Goal: Task Accomplishment & Management: Manage account settings

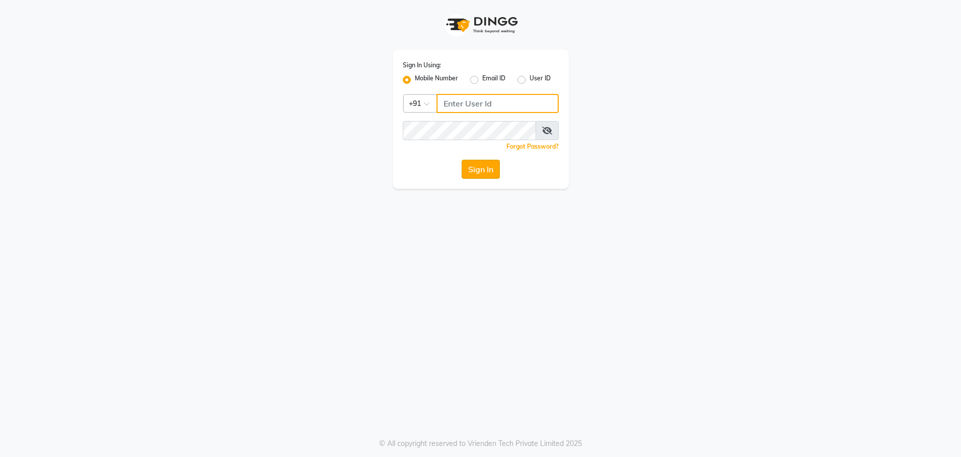
type input "8979810348"
click at [483, 164] on button "Sign In" at bounding box center [481, 169] width 38 height 19
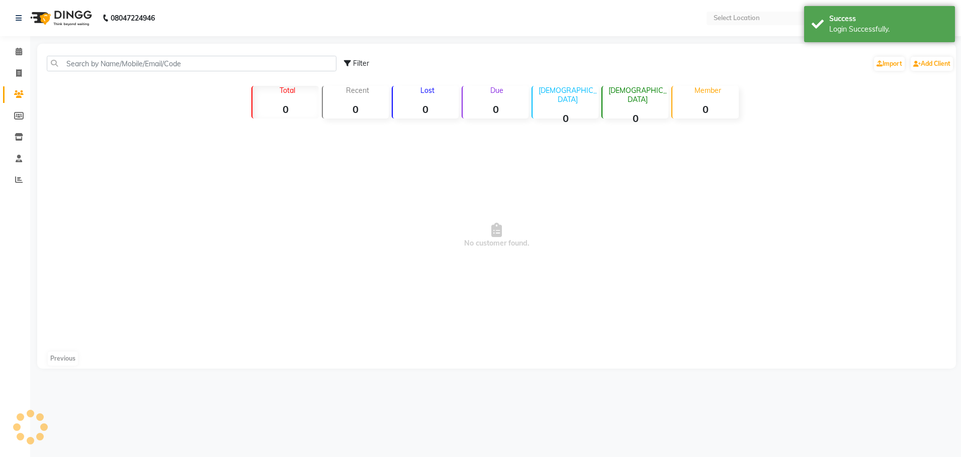
select select "en"
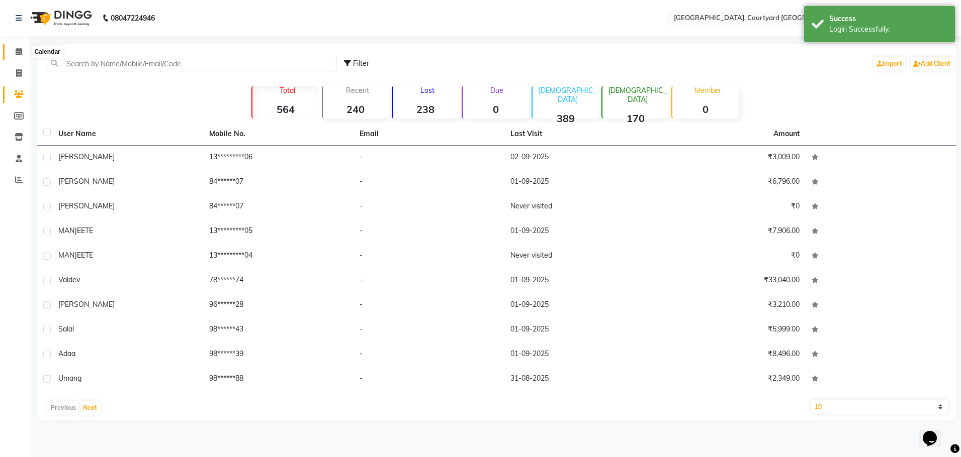
click at [23, 53] on span at bounding box center [19, 52] width 18 height 12
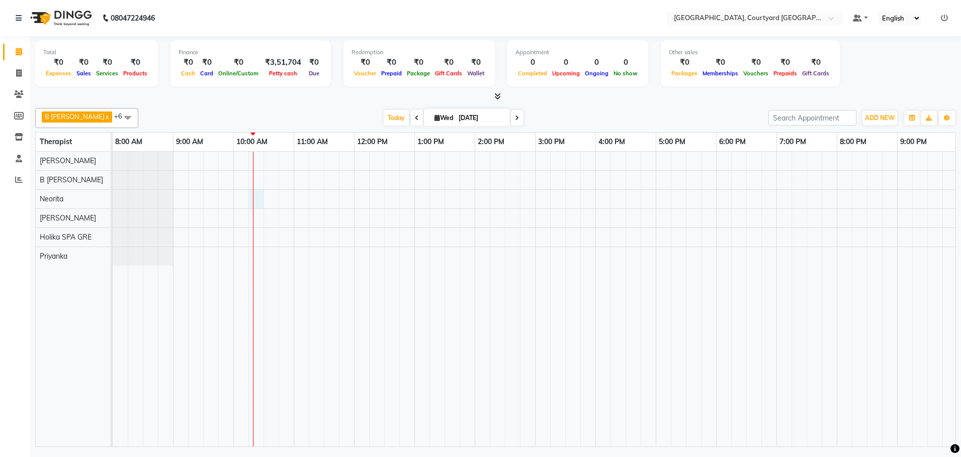
click at [258, 201] on div at bounding box center [595, 299] width 965 height 295
select select "70581"
select select "tentative"
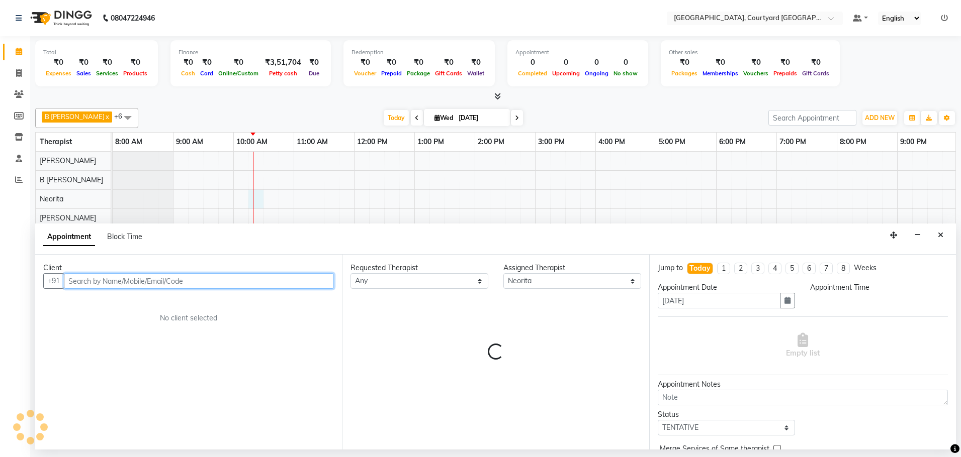
select select "615"
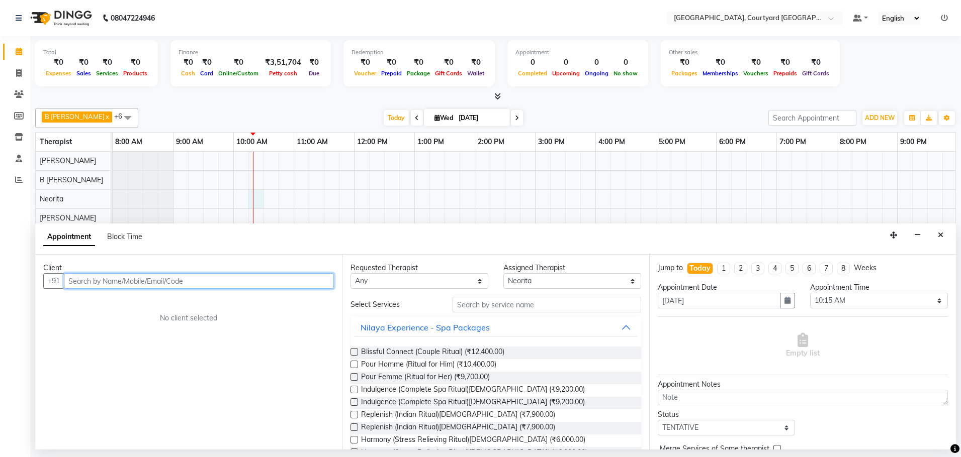
click at [149, 281] on input "text" at bounding box center [199, 281] width 270 height 16
type input "k"
type input "[PERSON_NAME]"
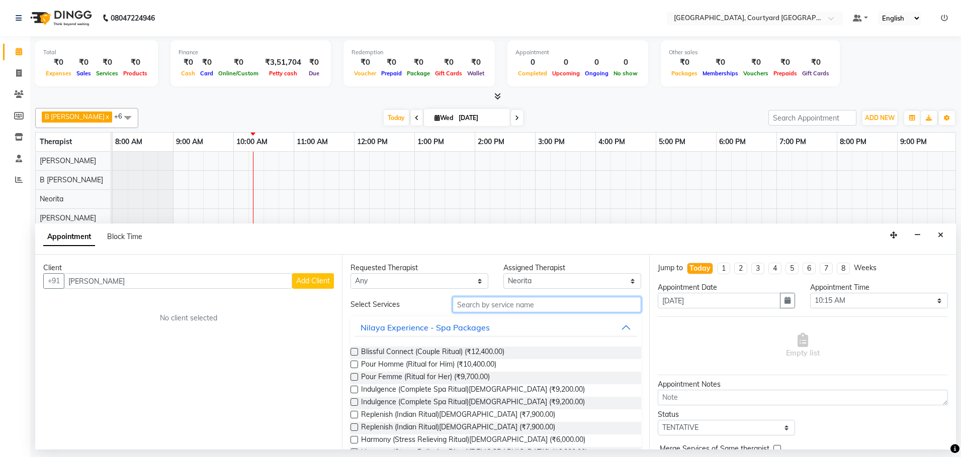
click at [499, 303] on input "text" at bounding box center [546, 305] width 189 height 16
type input "c"
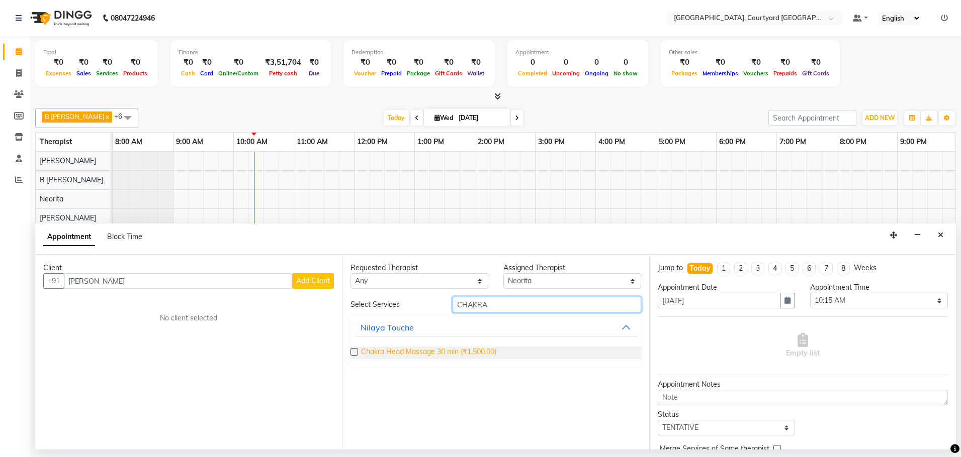
type input "CHAKRA"
click at [484, 351] on span "Chakra Head Massage 30 min (₹1,500.00)" at bounding box center [428, 353] width 135 height 13
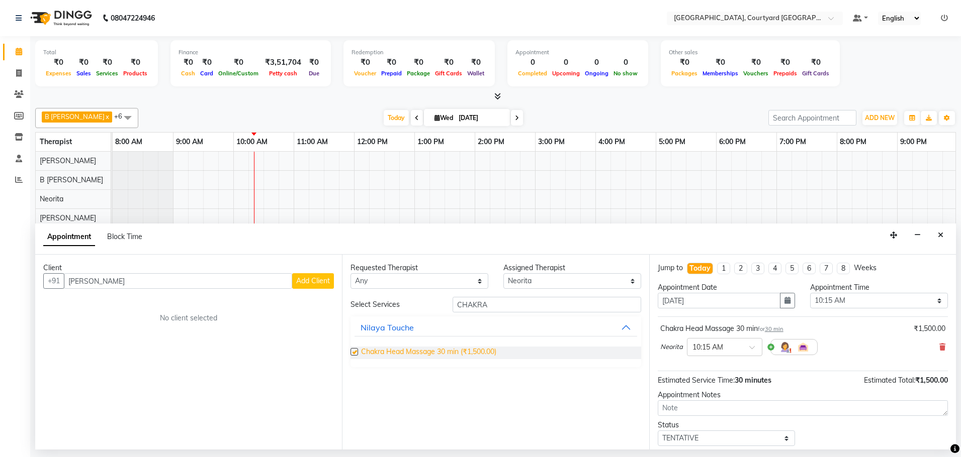
checkbox input "false"
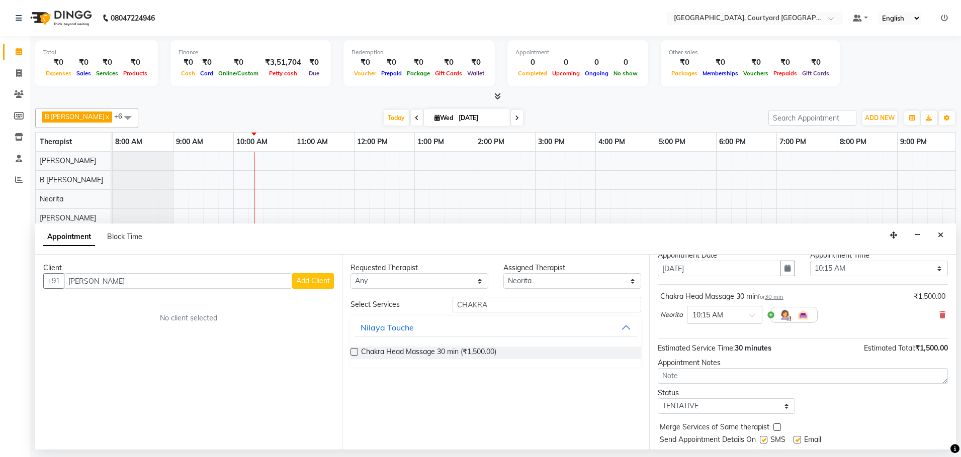
scroll to position [61, 0]
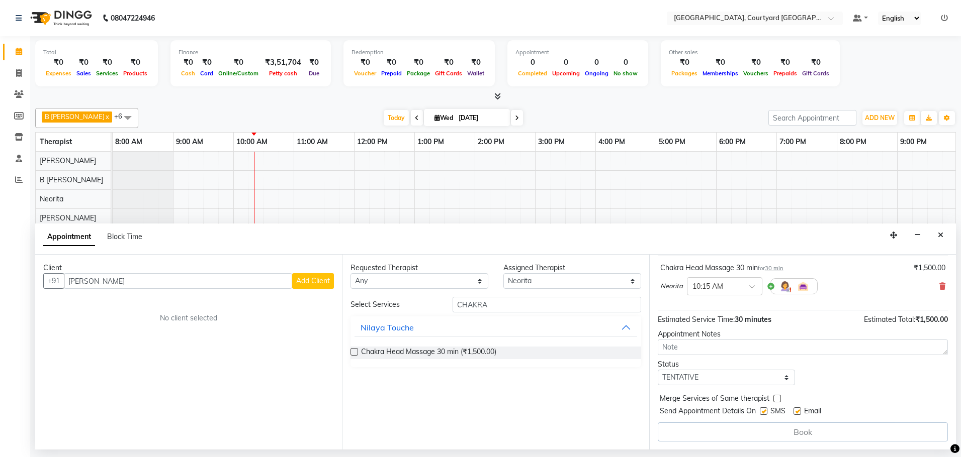
click at [310, 280] on span "Add Client" at bounding box center [313, 281] width 34 height 9
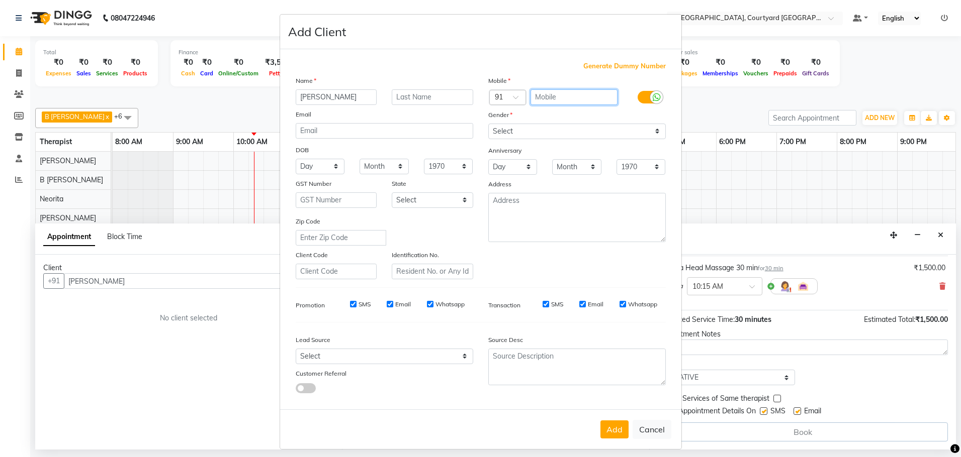
click at [556, 95] on input "text" at bounding box center [573, 97] width 87 height 16
click at [613, 64] on span "Generate Dummy Number" at bounding box center [624, 66] width 82 height 10
type input "1343400000207"
checkbox input "false"
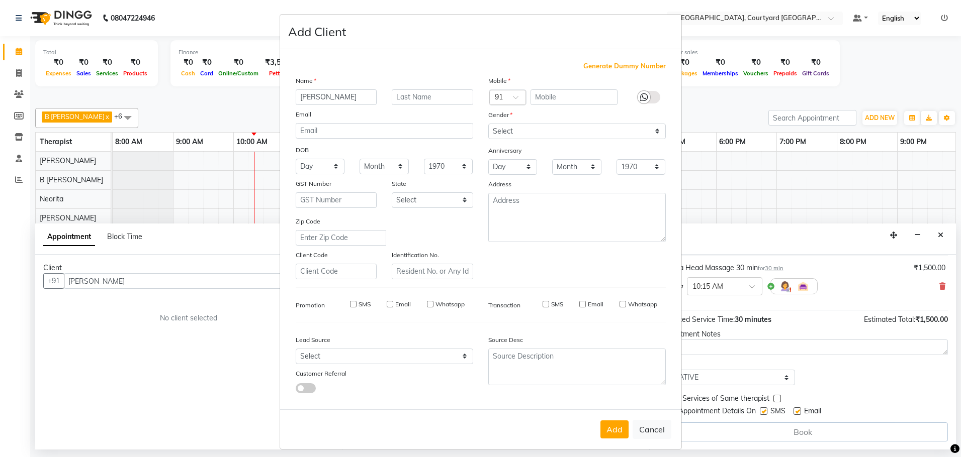
checkbox input "false"
click at [507, 134] on select "Select [DEMOGRAPHIC_DATA] [DEMOGRAPHIC_DATA] Other Prefer Not To Say" at bounding box center [576, 132] width 177 height 16
select select "[DEMOGRAPHIC_DATA]"
click at [488, 124] on select "Select [DEMOGRAPHIC_DATA] [DEMOGRAPHIC_DATA] Other Prefer Not To Say" at bounding box center [576, 132] width 177 height 16
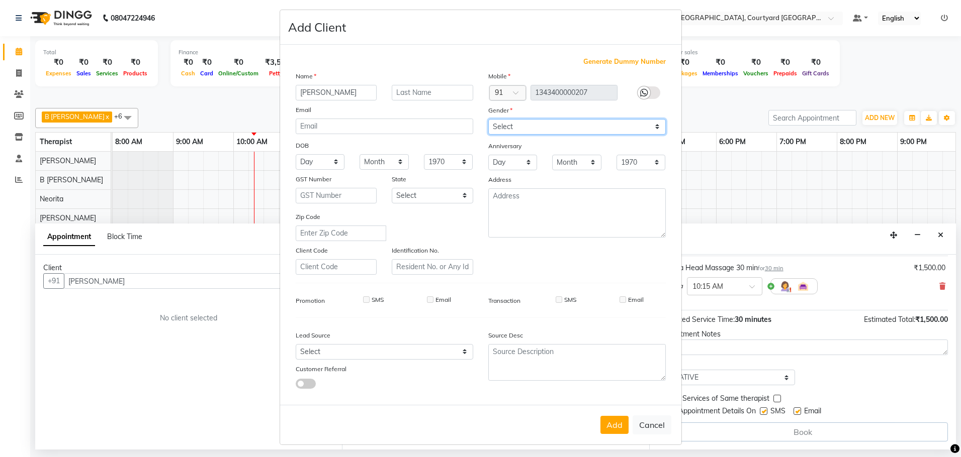
scroll to position [7, 0]
click at [613, 419] on button "Add" at bounding box center [614, 423] width 28 height 18
type input "13*********07"
select select
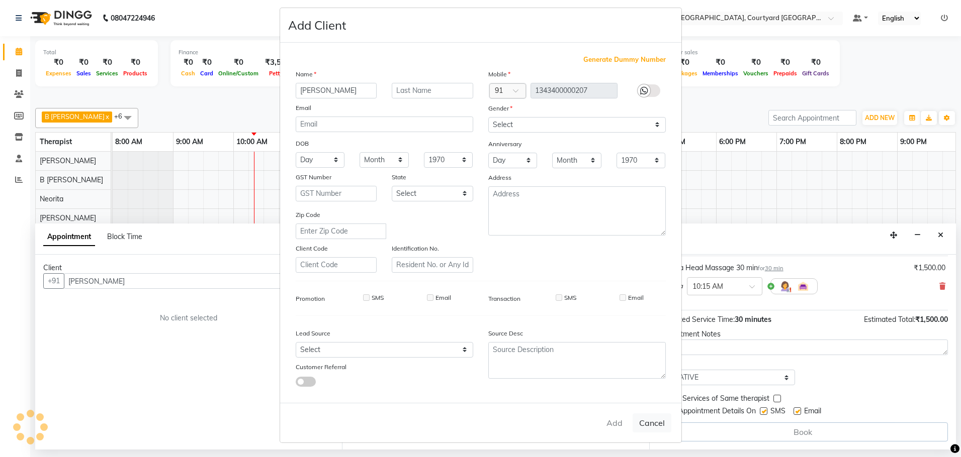
select select
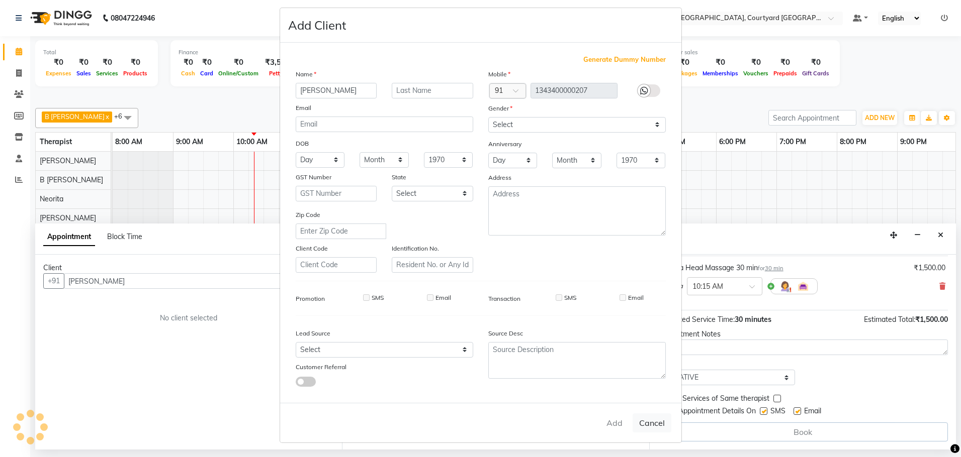
checkbox input "false"
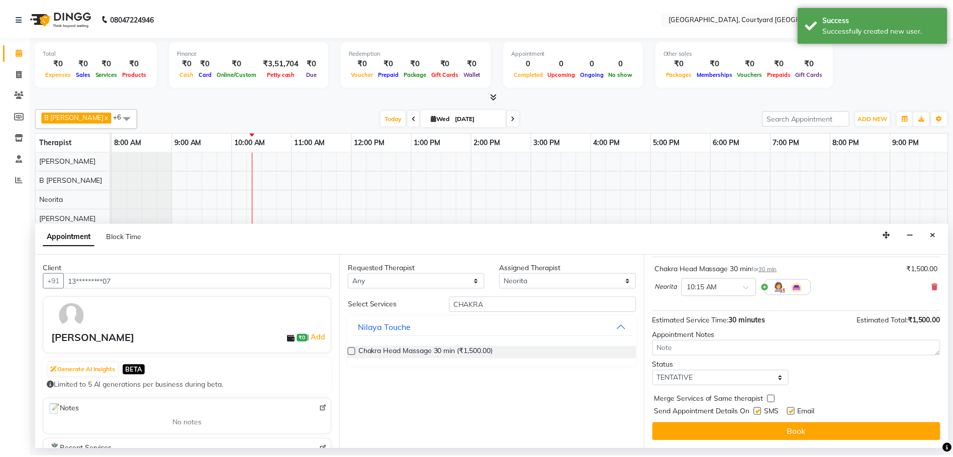
scroll to position [60, 0]
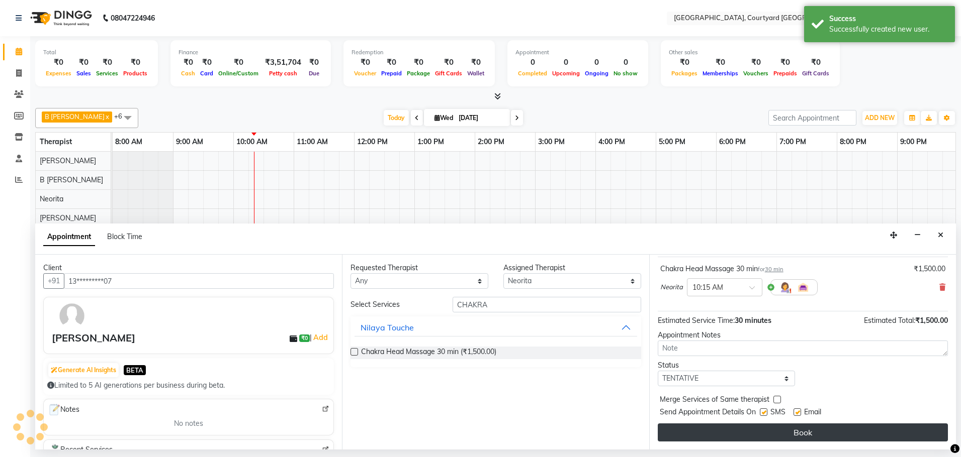
click at [794, 428] on button "Book" at bounding box center [803, 433] width 290 height 18
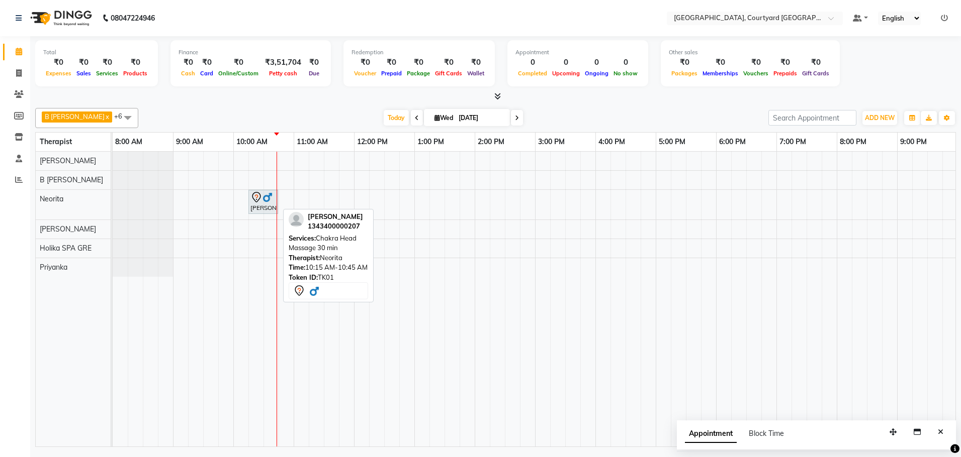
click at [264, 206] on div "[PERSON_NAME], TK01, 10:15 AM-10:45 AM, Chakra Head Massage 30 min" at bounding box center [263, 202] width 28 height 21
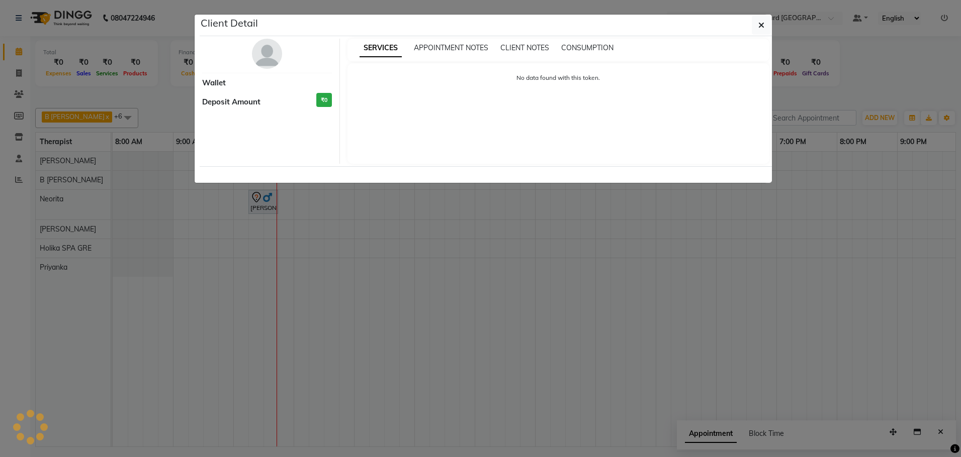
select select "7"
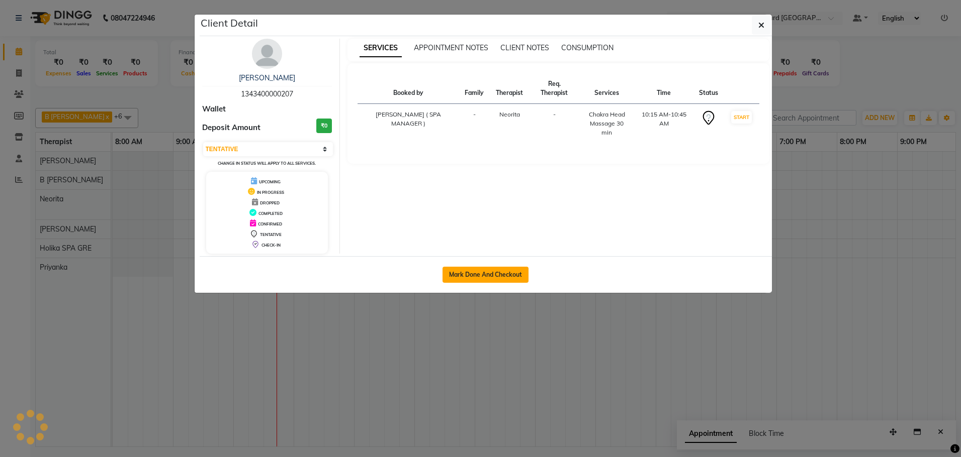
click at [463, 277] on button "Mark Done And Checkout" at bounding box center [485, 275] width 86 height 16
select select "7754"
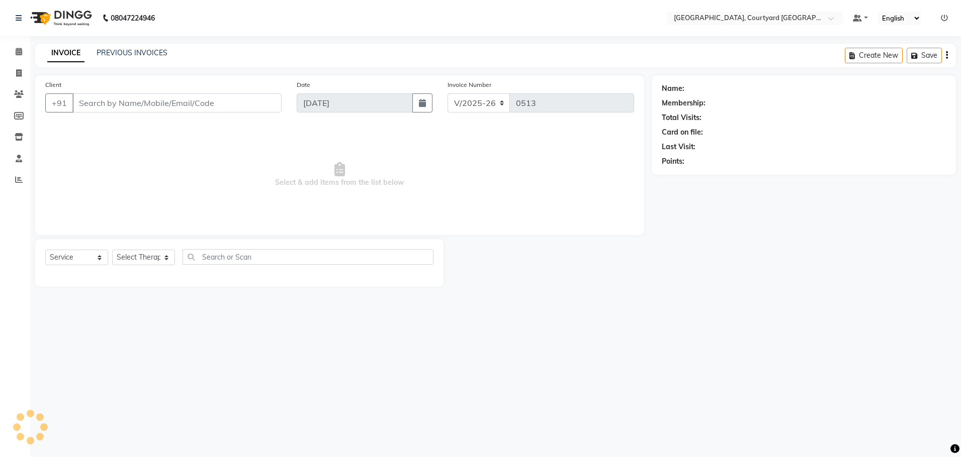
select select "membership"
type input "13*********07"
select select "70581"
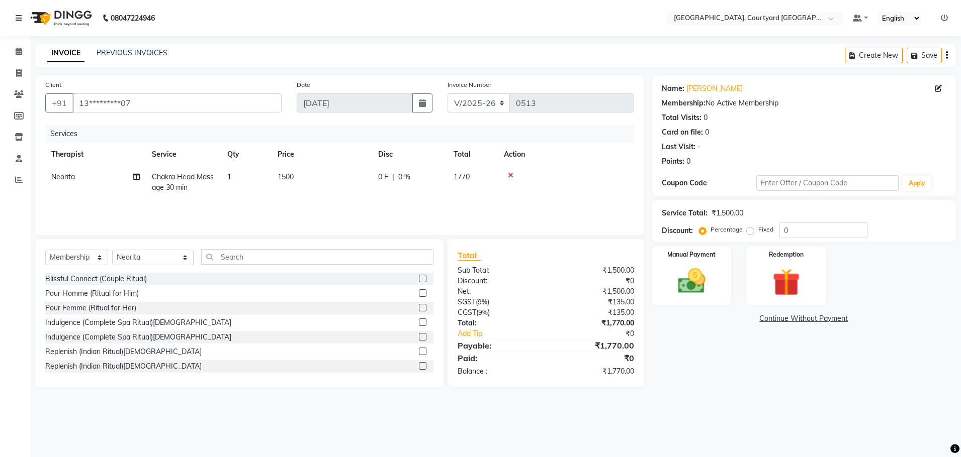
click at [405, 176] on span "0 %" at bounding box center [404, 177] width 12 height 11
select select "70581"
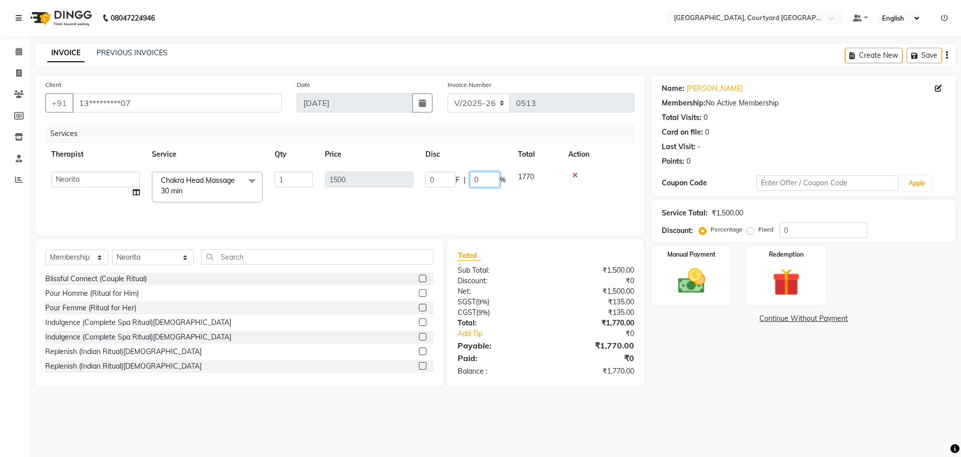
click at [485, 178] on input "0" at bounding box center [485, 180] width 30 height 16
type input "20"
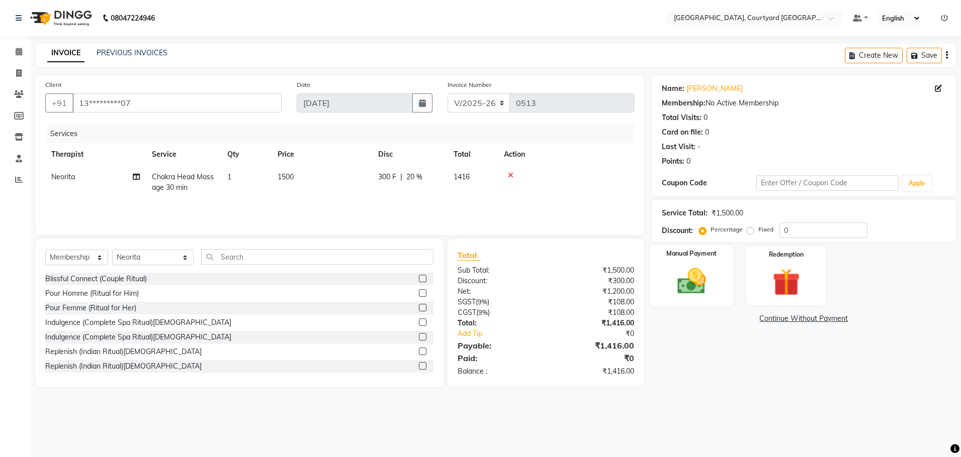
click at [689, 281] on img at bounding box center [691, 281] width 47 height 33
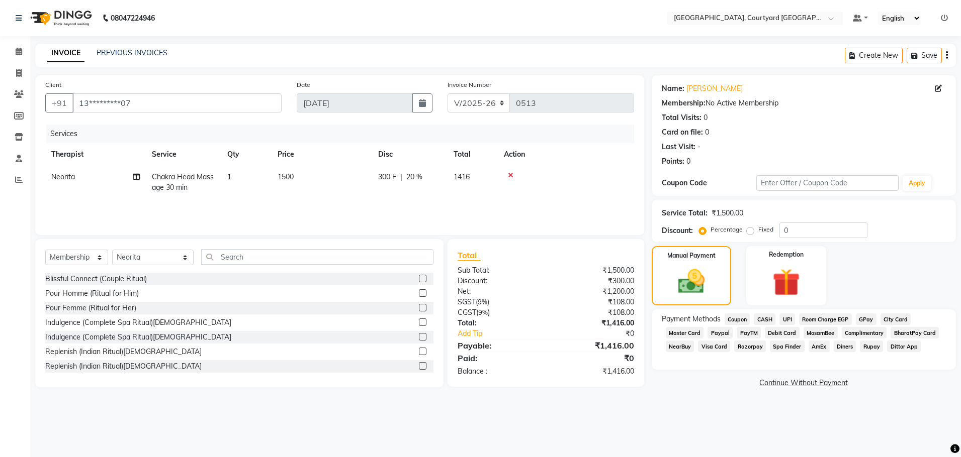
click at [812, 318] on span "Room Charge EGP" at bounding box center [825, 320] width 53 height 12
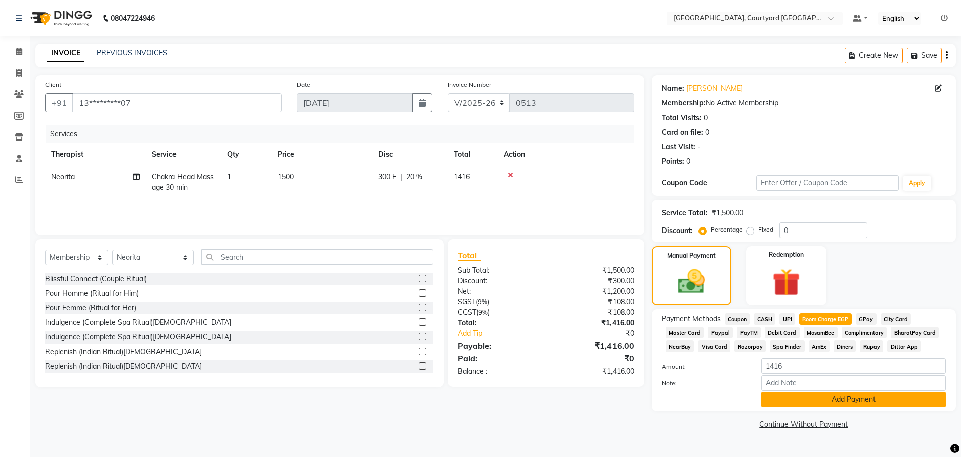
click at [814, 400] on button "Add Payment" at bounding box center [853, 400] width 185 height 16
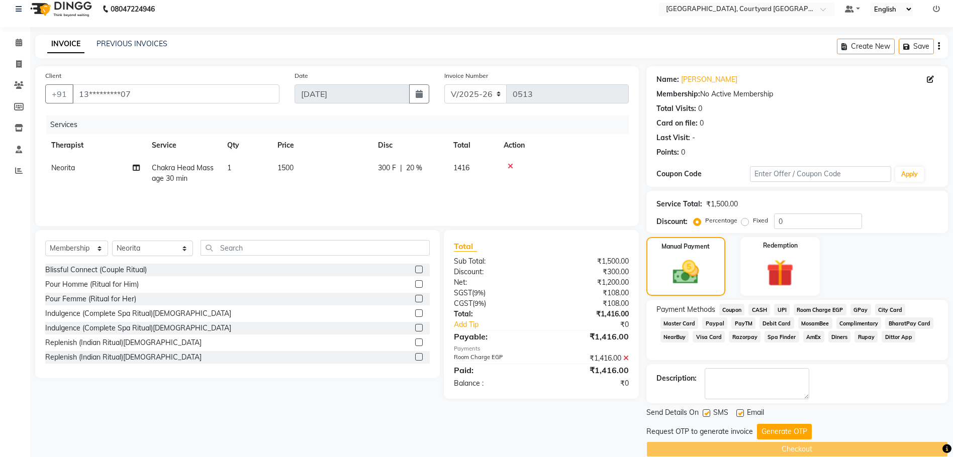
scroll to position [24, 0]
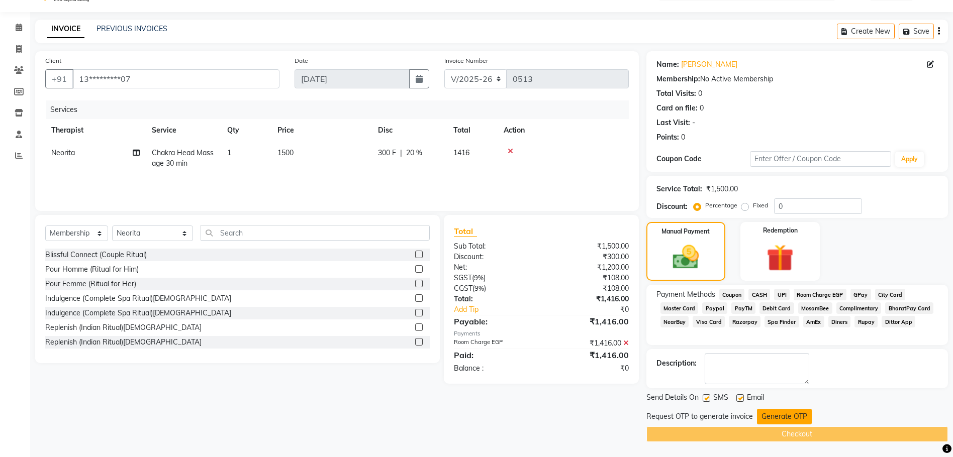
click at [780, 415] on button "Generate OTP" at bounding box center [784, 417] width 55 height 16
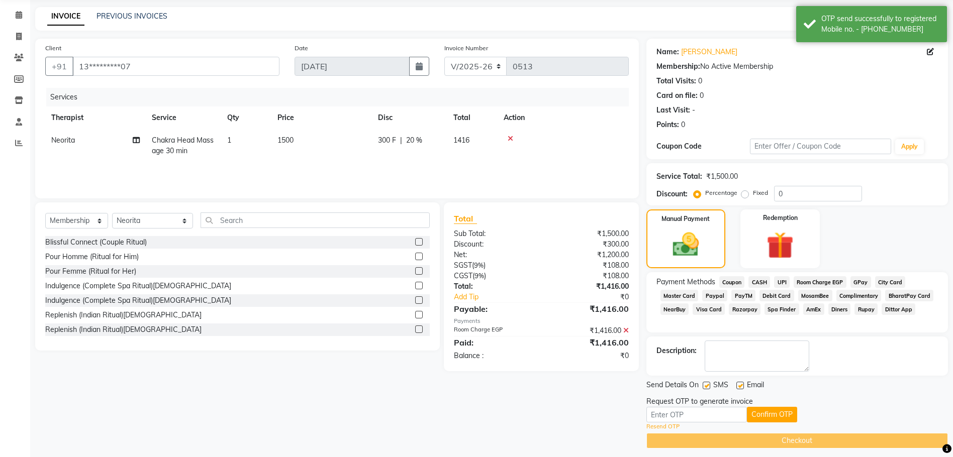
scroll to position [43, 0]
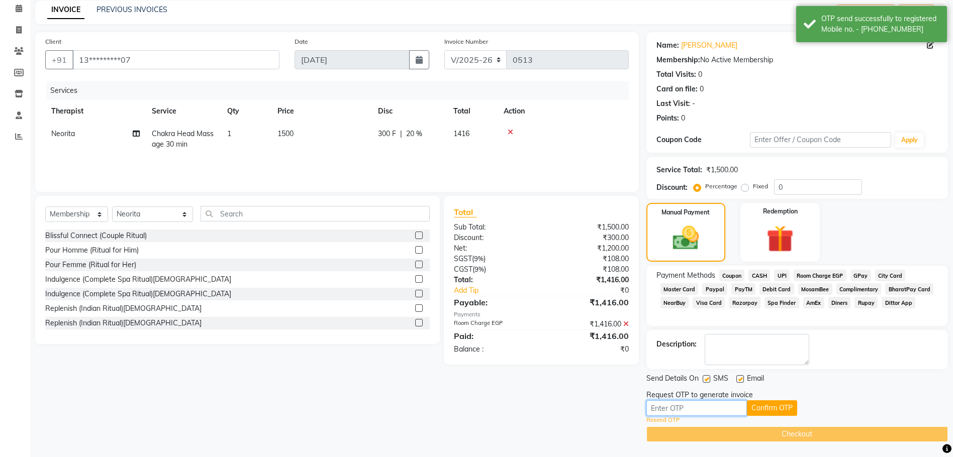
click at [657, 408] on input "text" at bounding box center [697, 409] width 101 height 16
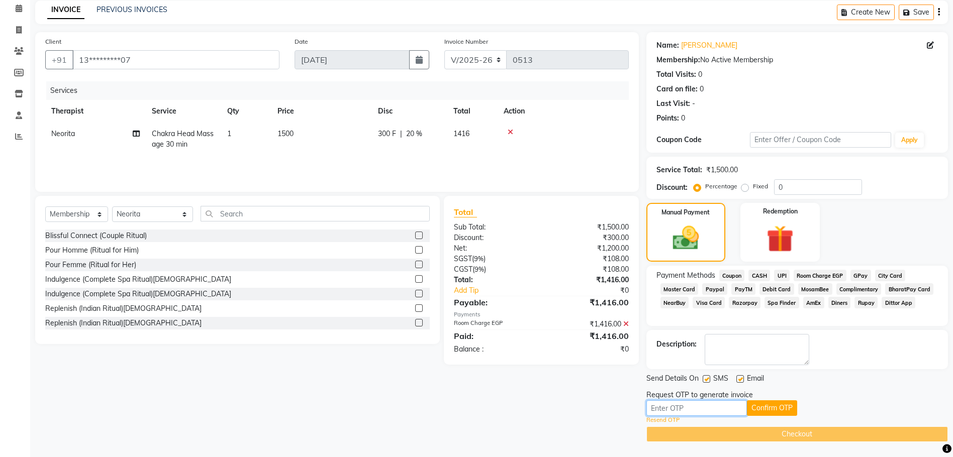
click at [660, 409] on input "text" at bounding box center [697, 409] width 101 height 16
type input "8115"
click at [755, 406] on button "Confirm OTP" at bounding box center [772, 409] width 50 height 16
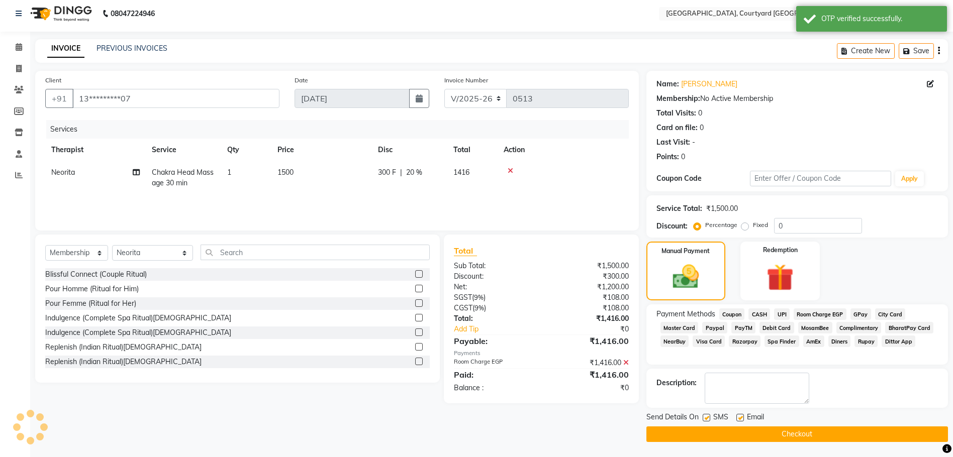
scroll to position [5, 0]
click at [760, 431] on button "Checkout" at bounding box center [798, 435] width 302 height 16
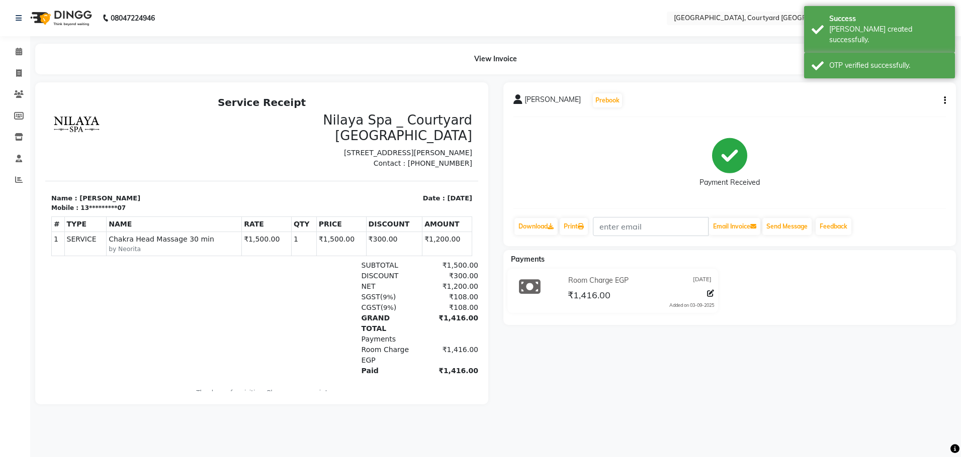
select select "service"
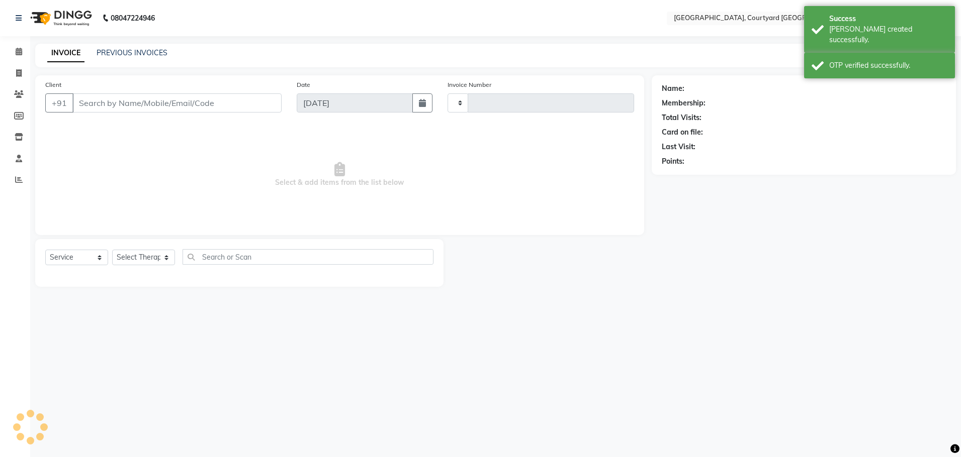
type input "0514"
select select "7754"
select select "membership"
type input "13*********07"
select select "70581"
